Goal: Entertainment & Leisure: Consume media (video, audio)

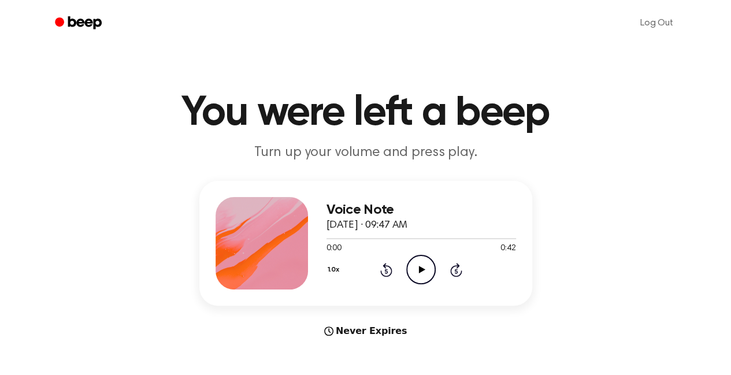
click at [413, 266] on icon "Play Audio" at bounding box center [420, 269] width 29 height 29
click at [416, 276] on icon "Play Audio" at bounding box center [420, 269] width 29 height 29
click at [427, 275] on icon "Play Audio" at bounding box center [420, 269] width 29 height 29
click at [431, 270] on icon "Pause Audio" at bounding box center [420, 269] width 29 height 29
click at [424, 264] on icon "Play Audio" at bounding box center [420, 269] width 29 height 29
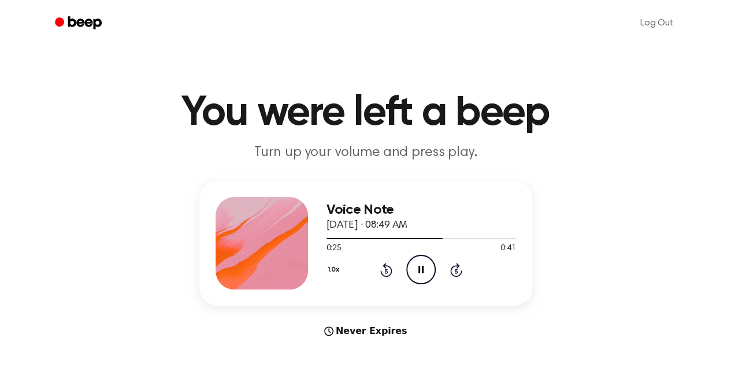
click at [422, 271] on icon at bounding box center [420, 270] width 5 height 8
